Goal: Check status: Check status

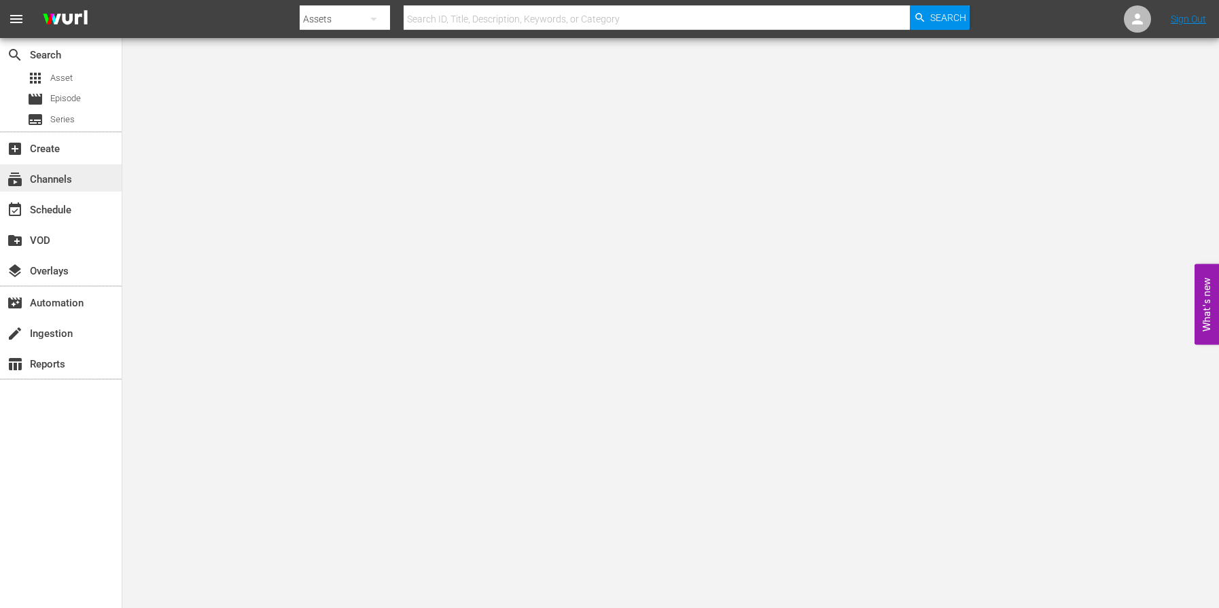
click at [56, 171] on div "subscriptions Channels" at bounding box center [38, 177] width 76 height 12
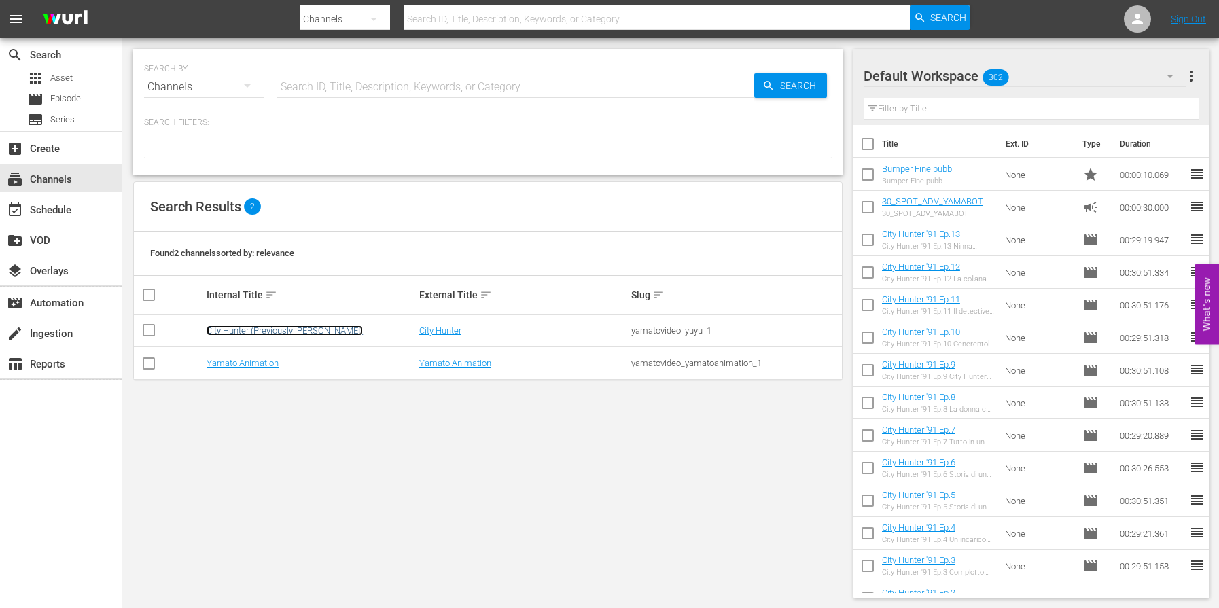
click at [238, 335] on link "City Hunter (Previously [PERSON_NAME])" at bounding box center [285, 330] width 156 height 10
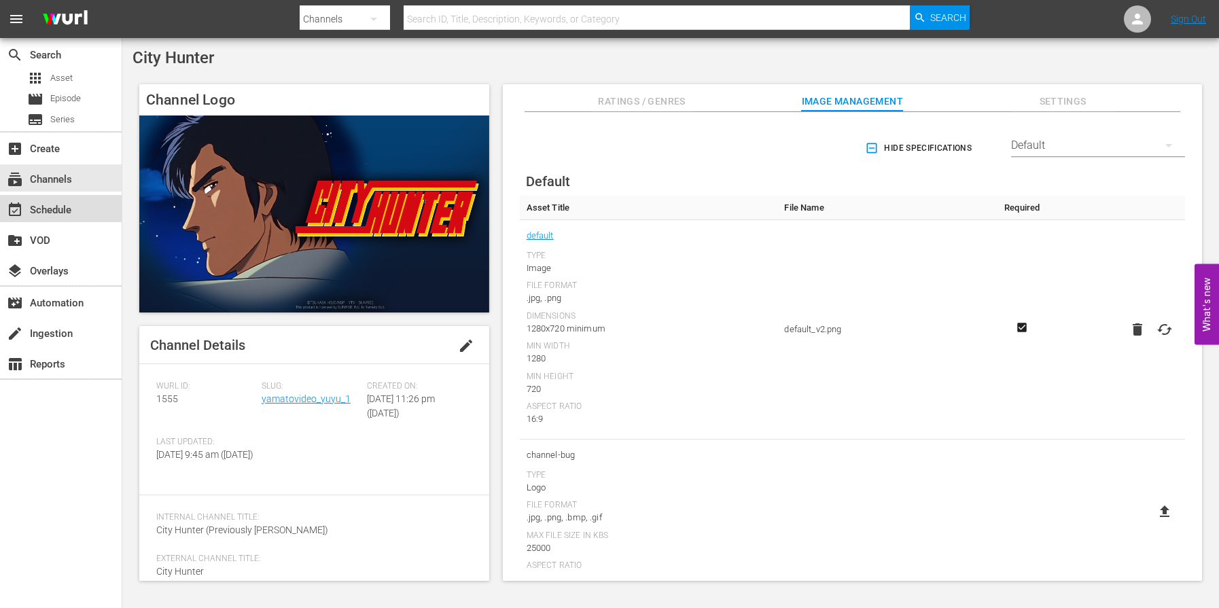
click at [64, 214] on div "event_available Schedule" at bounding box center [38, 208] width 76 height 12
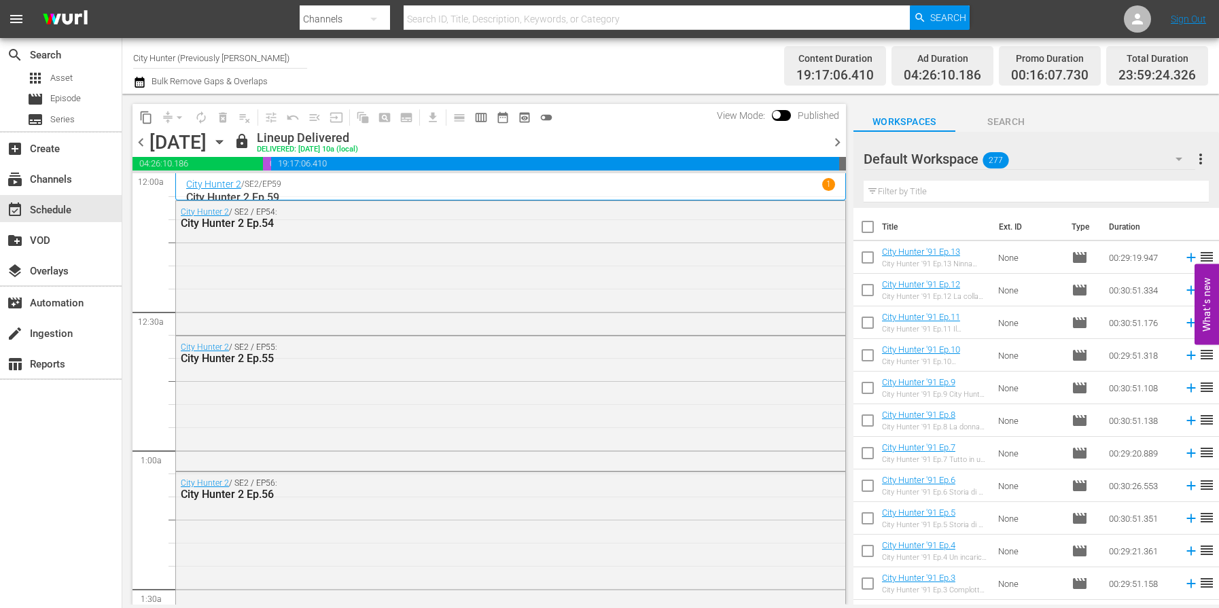
click at [837, 141] on span "chevron_right" at bounding box center [837, 142] width 17 height 17
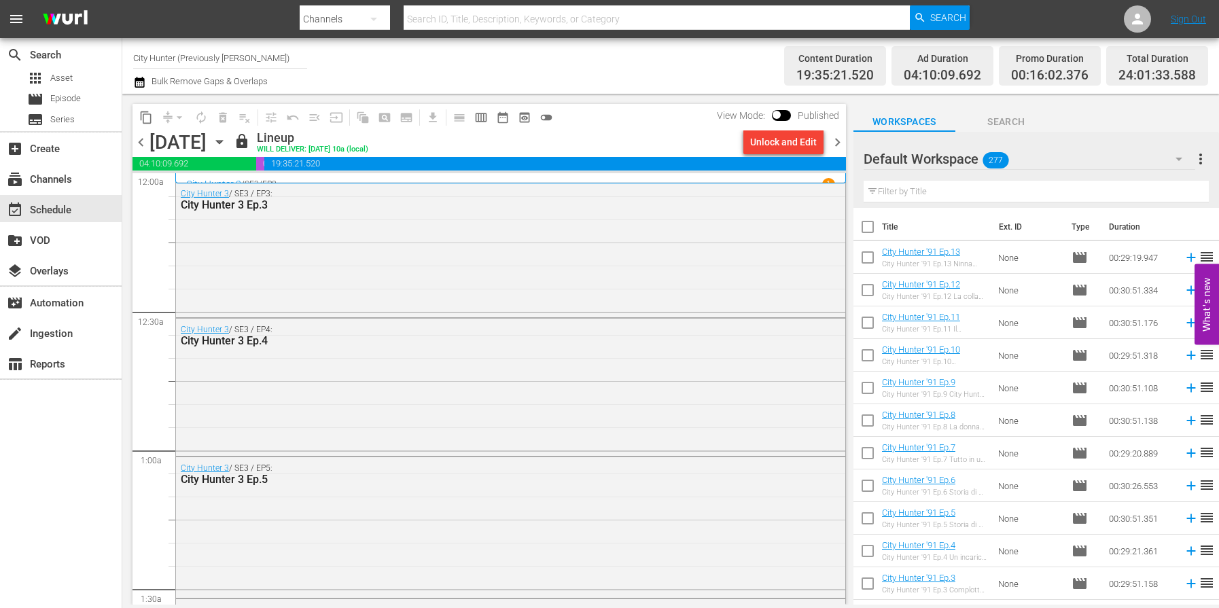
click at [836, 143] on span "chevron_right" at bounding box center [837, 142] width 17 height 17
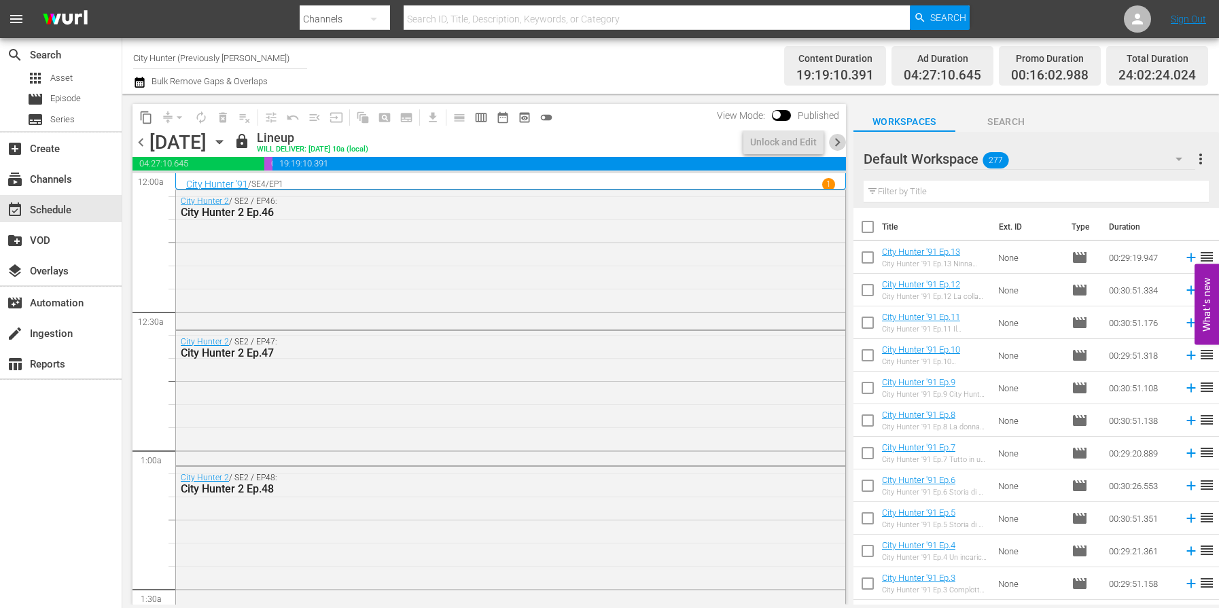
click at [836, 143] on span "chevron_right" at bounding box center [837, 142] width 17 height 17
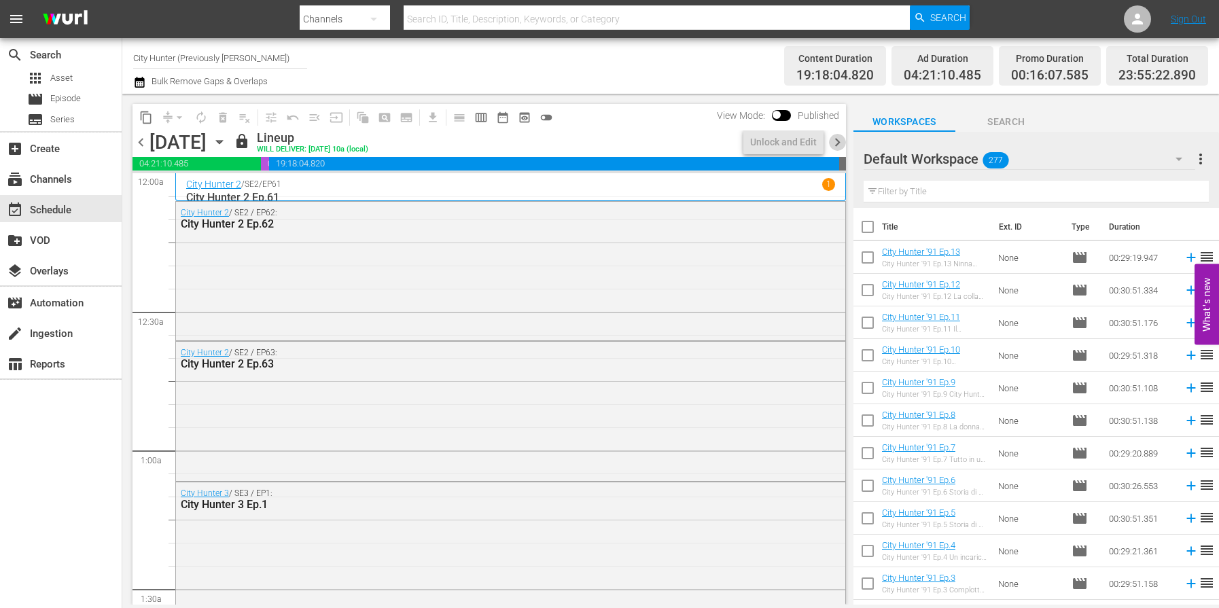
click at [836, 143] on span "chevron_right" at bounding box center [837, 142] width 17 height 17
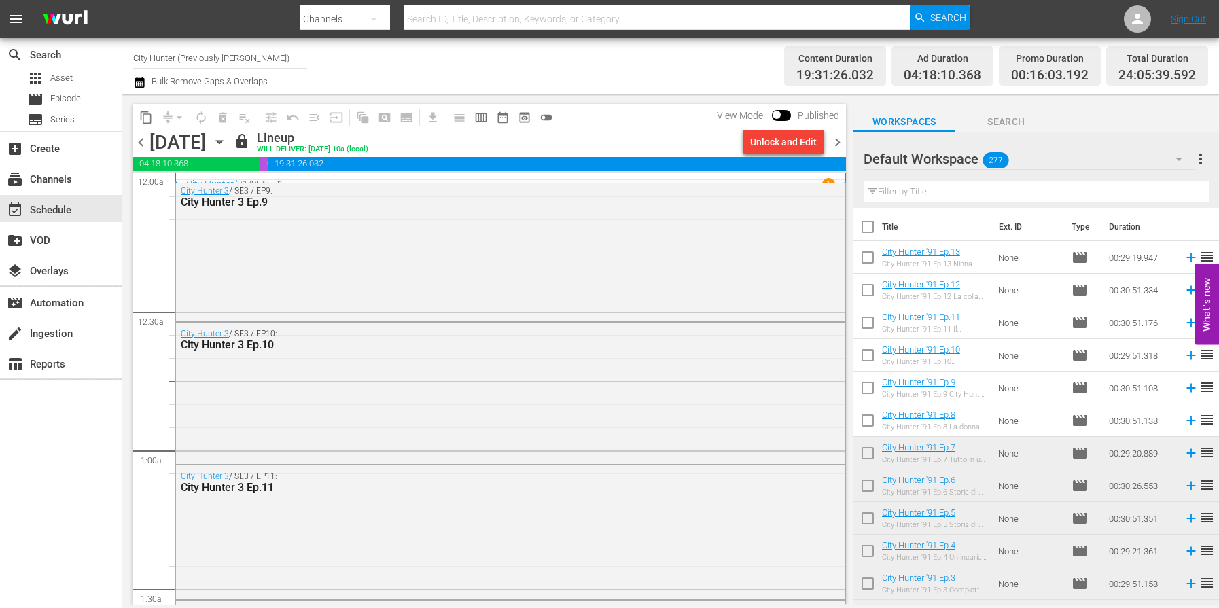
click at [836, 143] on span "chevron_right" at bounding box center [837, 142] width 17 height 17
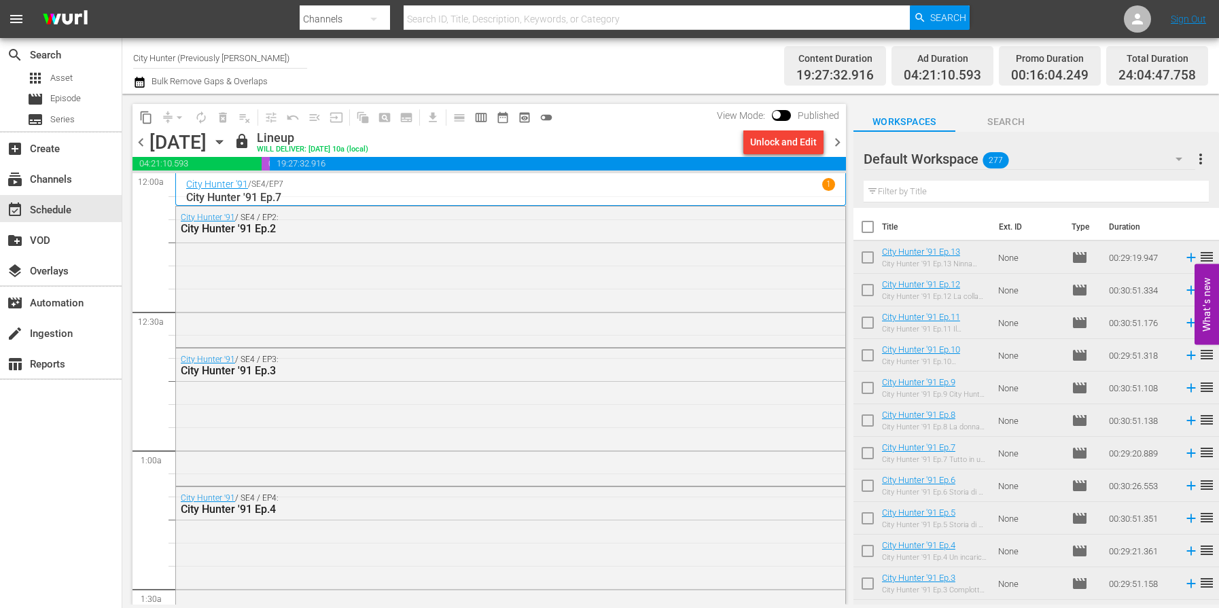
click at [836, 143] on span "chevron_right" at bounding box center [837, 142] width 17 height 17
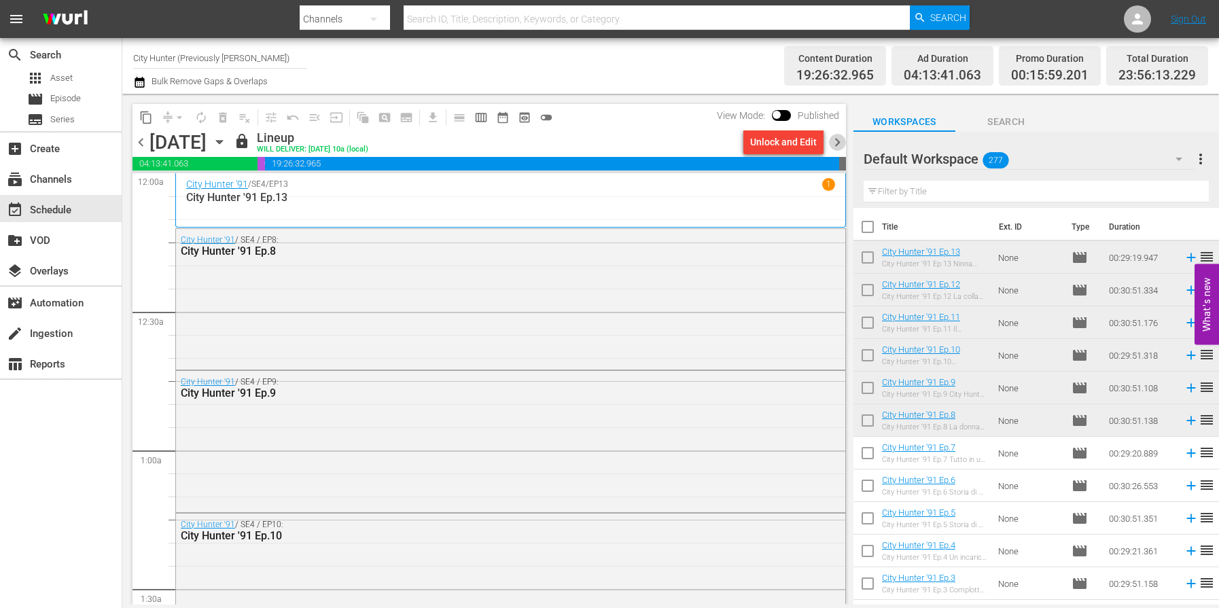
click at [836, 143] on span "chevron_right" at bounding box center [837, 142] width 17 height 17
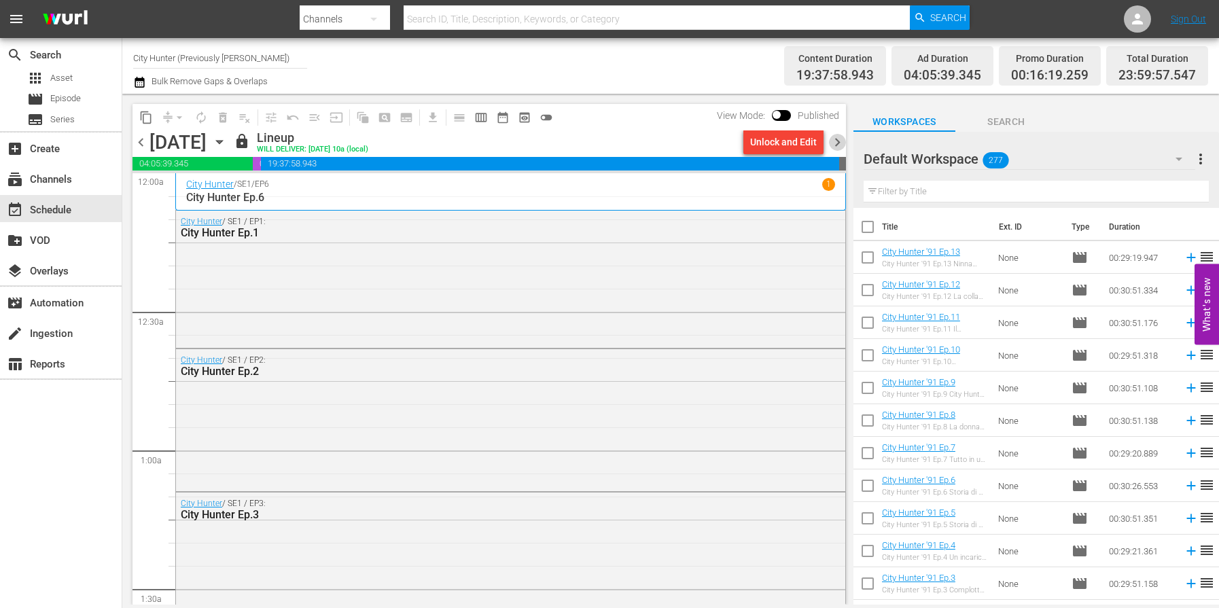
click at [836, 143] on span "chevron_right" at bounding box center [837, 142] width 17 height 17
